Goal: Use online tool/utility: Utilize a website feature to perform a specific function

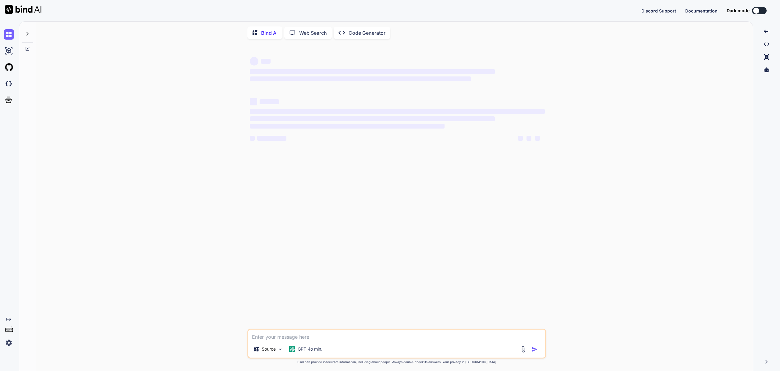
click at [9, 341] on img at bounding box center [9, 342] width 10 height 10
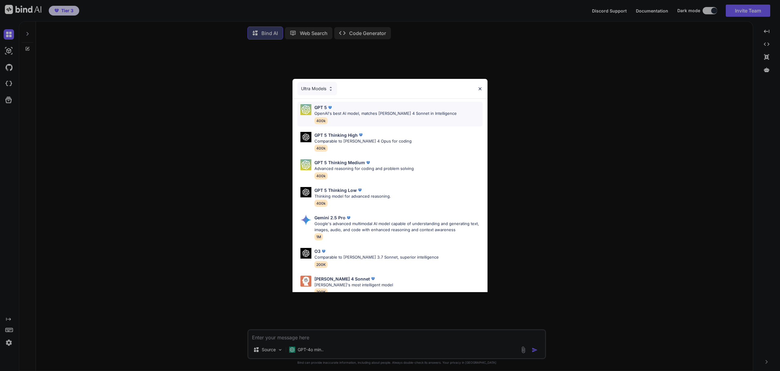
type textarea "x"
click at [481, 89] on img at bounding box center [479, 88] width 5 height 5
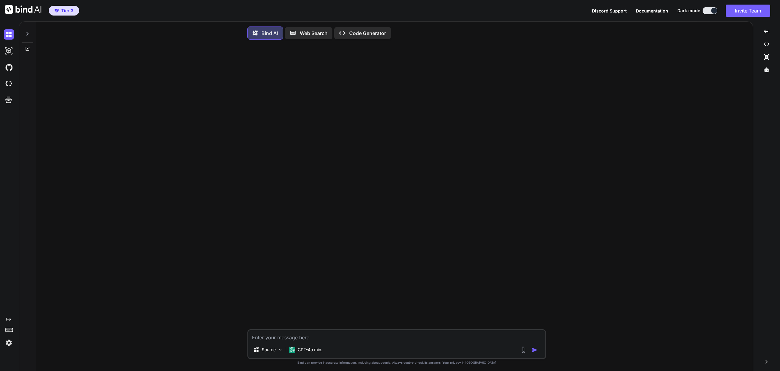
click at [9, 342] on img at bounding box center [9, 342] width 10 height 10
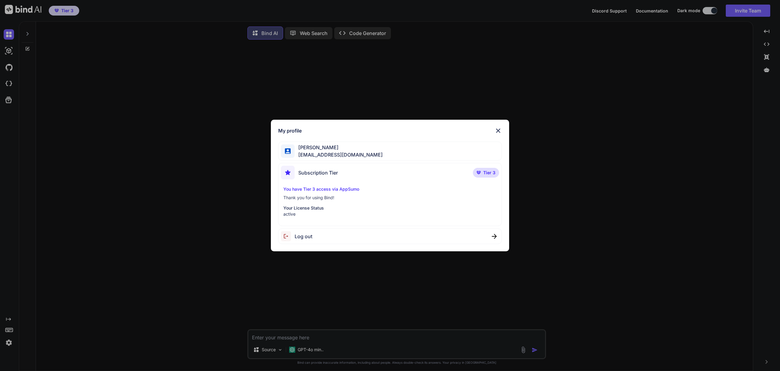
click at [560, 110] on div "My profile [PERSON_NAME] [EMAIL_ADDRESS][DOMAIN_NAME] Subscription Tier Tier 3 …" at bounding box center [390, 185] width 780 height 371
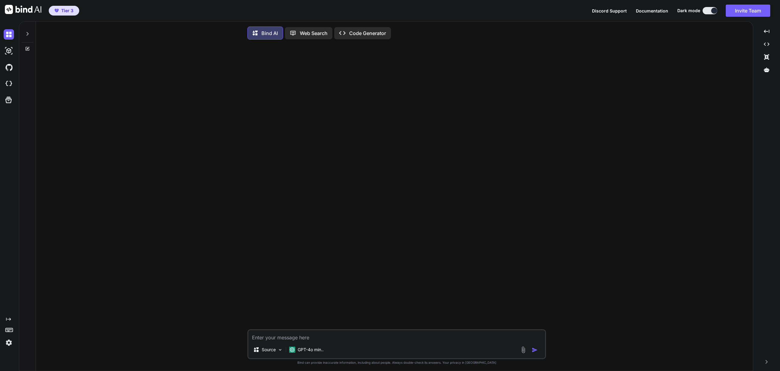
click at [26, 11] on img at bounding box center [23, 9] width 37 height 9
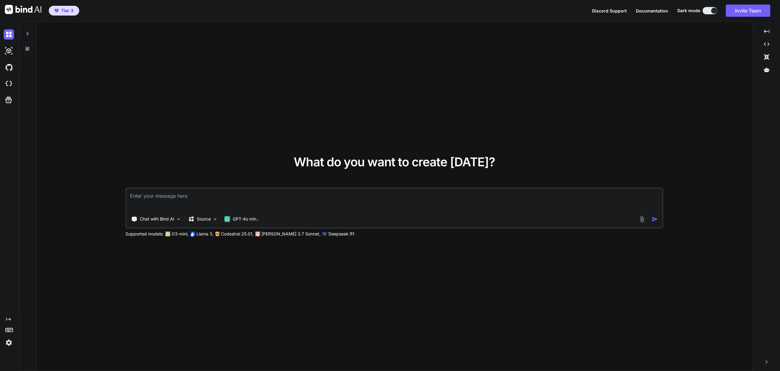
click at [157, 193] on textarea at bounding box center [394, 200] width 536 height 23
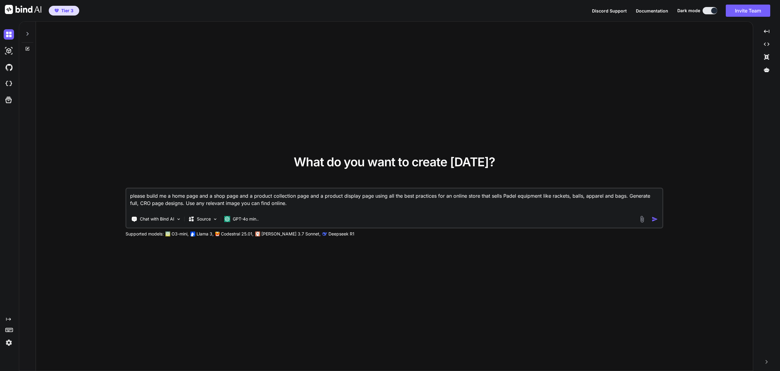
type textarea "please build me a home page and a shop page and a product collection page and a…"
click at [654, 219] on img "button" at bounding box center [654, 219] width 6 height 6
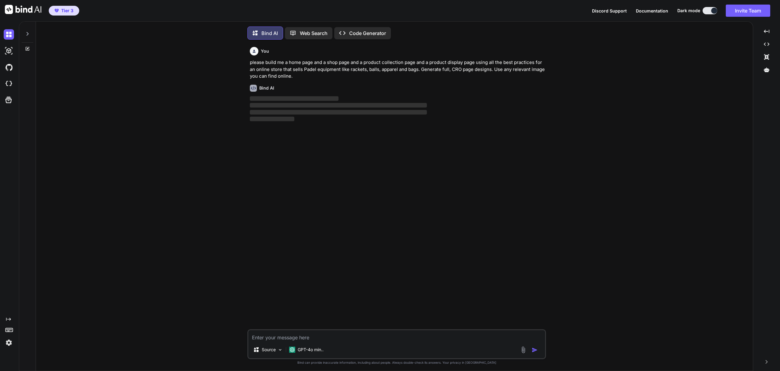
scroll to position [3, 0]
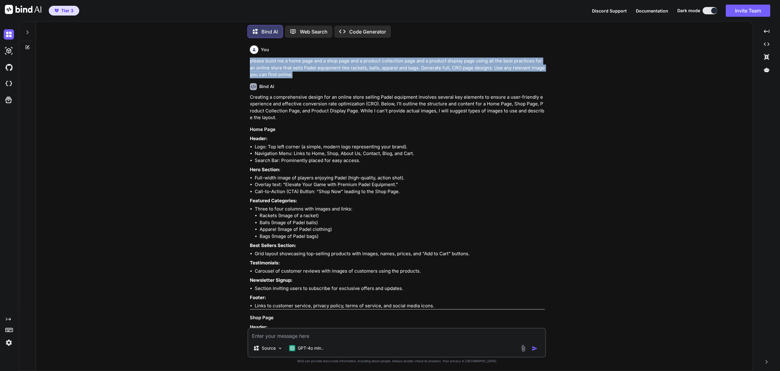
drag, startPoint x: 249, startPoint y: 59, endPoint x: 306, endPoint y: 76, distance: 59.2
click at [306, 76] on p "please build me a home page and a shop page and a product collection page and a…" at bounding box center [397, 68] width 295 height 21
copy p "please build me a home page and a shop page and a product collection page and a…"
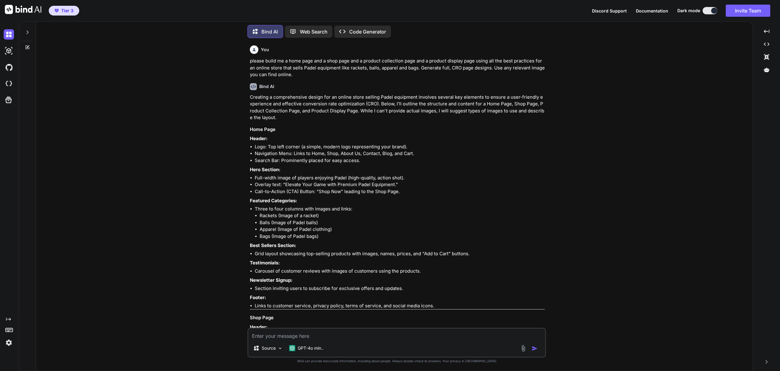
click at [355, 34] on div "Created with Pixso. Code Generator" at bounding box center [362, 32] width 57 height 12
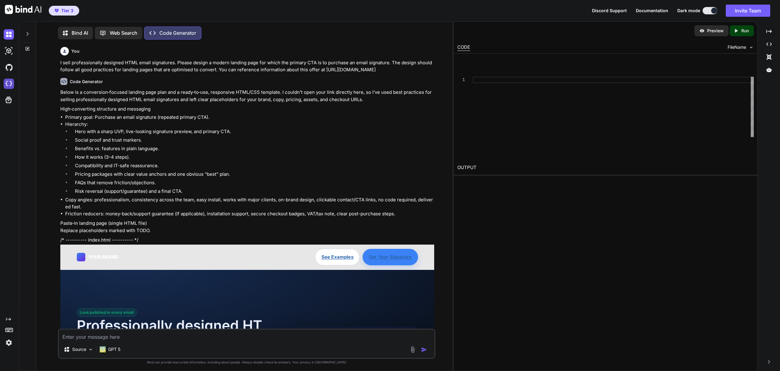
scroll to position [3, 0]
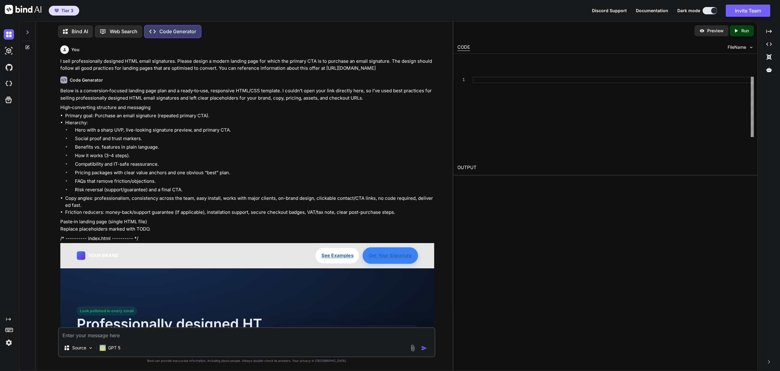
click at [6, 51] on img at bounding box center [9, 51] width 10 height 10
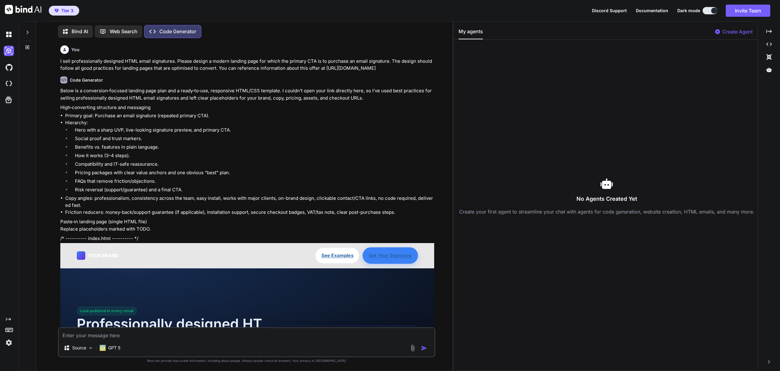
click at [30, 42] on div at bounding box center [27, 35] width 16 height 30
click at [28, 47] on icon at bounding box center [27, 47] width 5 height 5
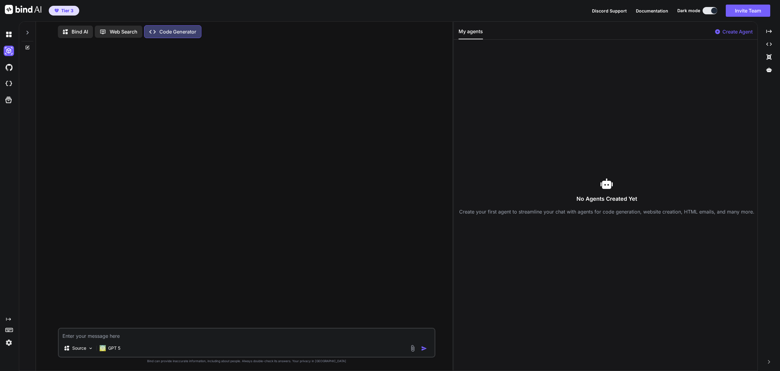
click at [119, 334] on textarea at bounding box center [247, 334] width 376 height 11
paste textarea "please build me a home page and a shop page and a product collection page and a…"
type textarea "please build me a home page and a shop page and a product collection page and a…"
